Goal: Information Seeking & Learning: Learn about a topic

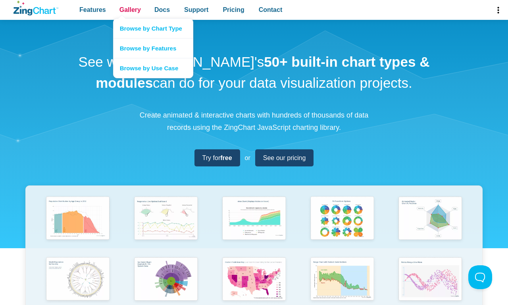
click at [130, 10] on span "Gallery" at bounding box center [129, 9] width 21 height 11
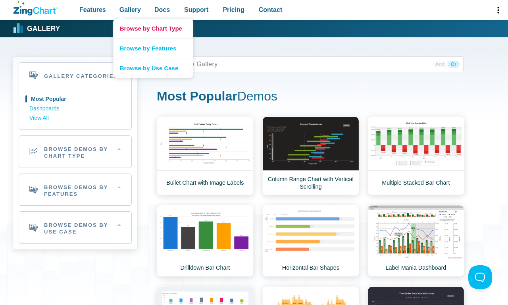
click at [153, 28] on link "Browse by Chart Type" at bounding box center [152, 28] width 79 height 19
click at [113, 19] on link "Browse by Chart Type" at bounding box center [152, 28] width 79 height 19
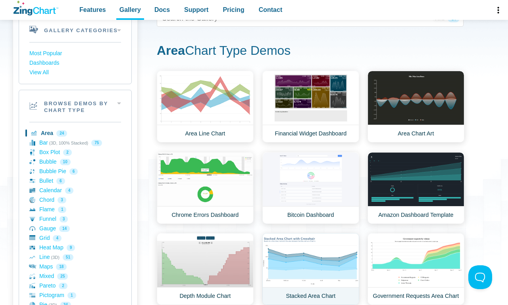
click at [310, 269] on link "Stacked Area Chart" at bounding box center [310, 269] width 97 height 72
click at [262, 233] on link "Stacked Area Chart" at bounding box center [310, 269] width 97 height 72
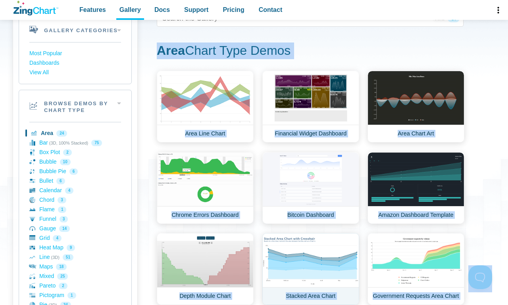
scroll to position [467, 0]
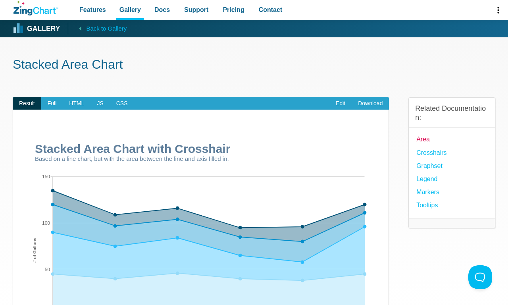
click at [423, 139] on link "Area" at bounding box center [422, 139] width 13 height 11
